Goal: Information Seeking & Learning: Check status

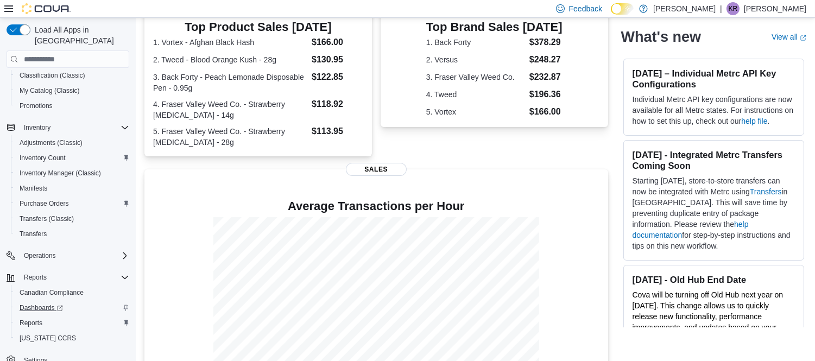
scroll to position [182, 0]
click at [36, 316] on span "Reports" at bounding box center [31, 320] width 23 height 9
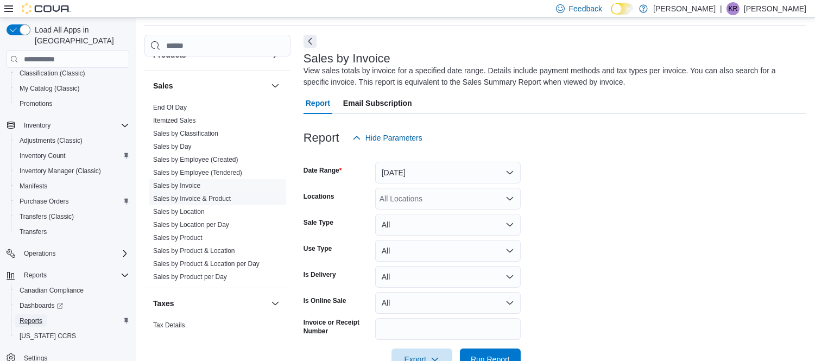
scroll to position [723, 0]
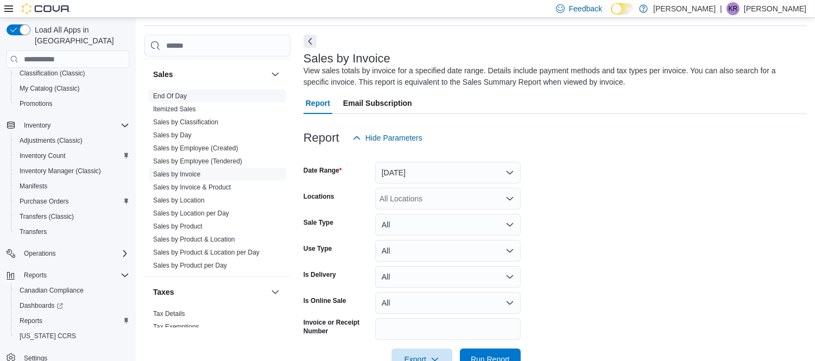
click at [174, 94] on link "End Of Day" at bounding box center [170, 96] width 34 height 8
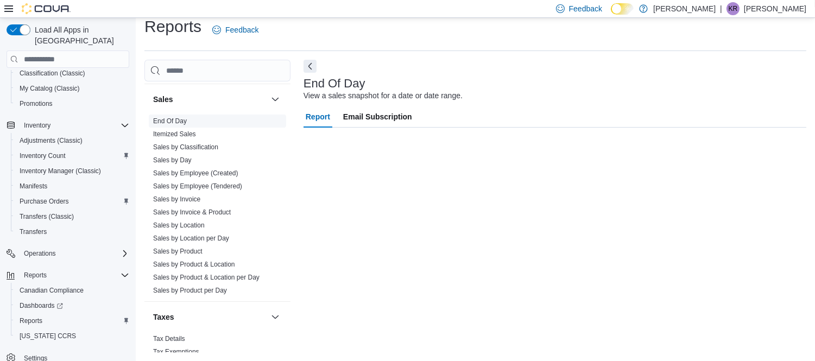
scroll to position [11, 0]
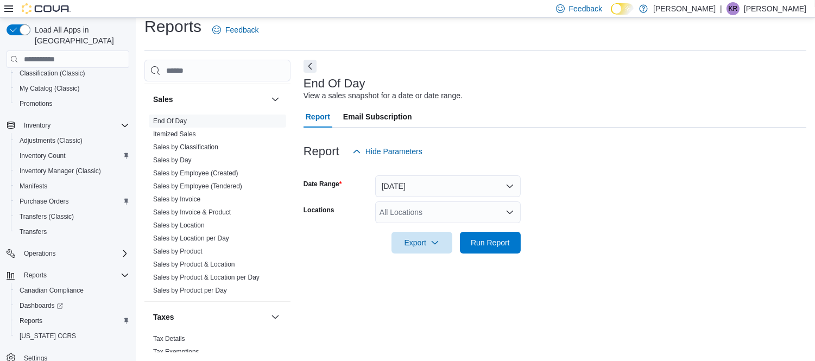
click at [410, 211] on div "All Locations" at bounding box center [447, 212] width 145 height 22
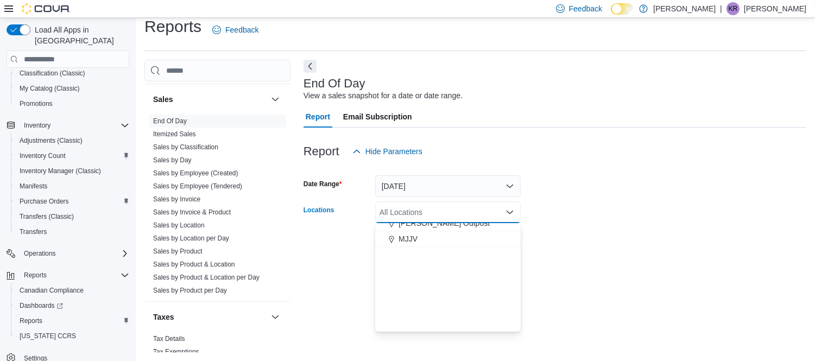
scroll to position [285, 0]
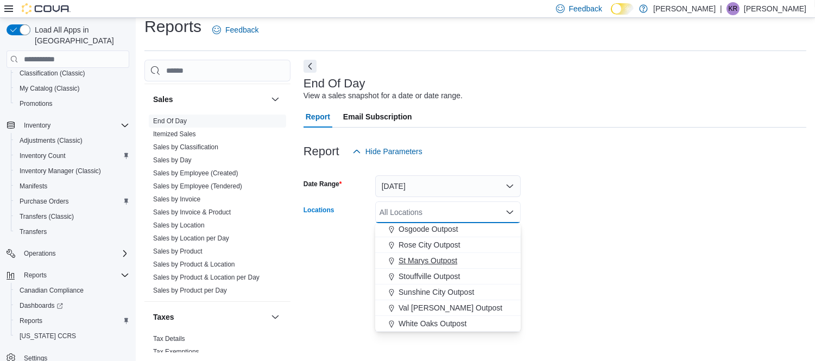
click at [429, 261] on span "St Marys Outpost" at bounding box center [427, 260] width 59 height 11
click at [599, 234] on form "Date Range [DATE] Locations [GEOGRAPHIC_DATA] Outpost Combo box. Selected. [GEO…" at bounding box center [554, 207] width 503 height 91
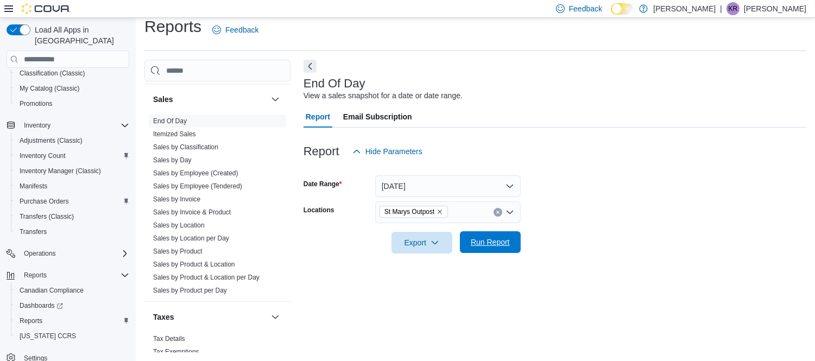
click at [491, 243] on span "Run Report" at bounding box center [490, 242] width 39 height 11
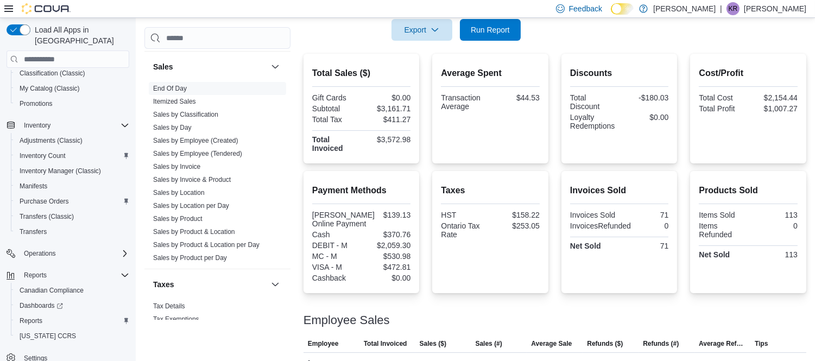
scroll to position [246, 0]
